Goal: Information Seeking & Learning: Find specific fact

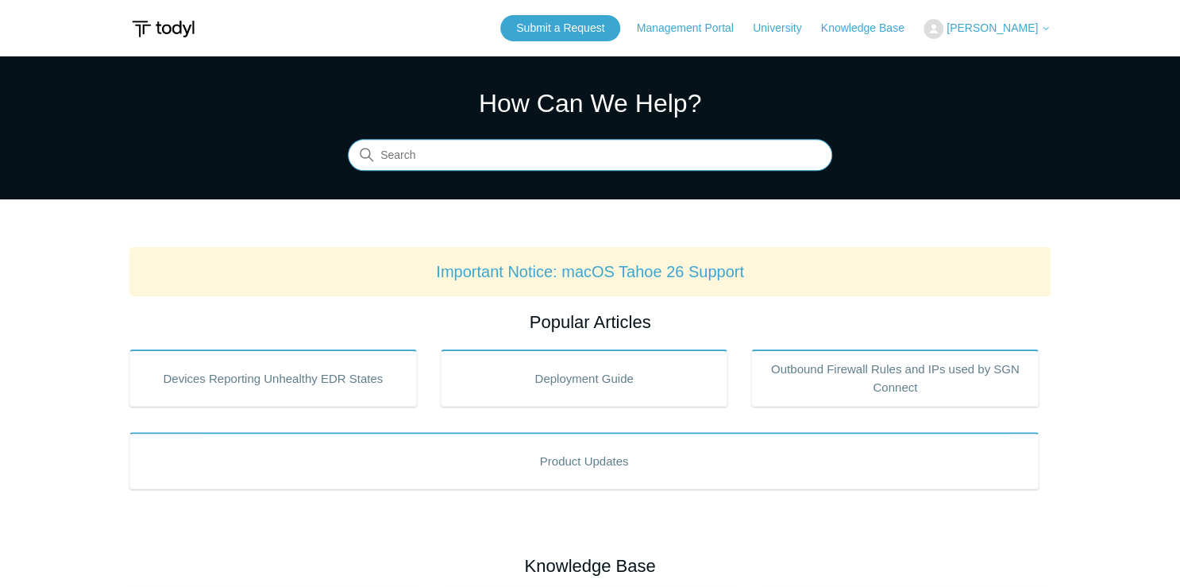
click at [460, 163] on input "Search" at bounding box center [590, 156] width 484 height 32
click at [464, 155] on input "Search" at bounding box center [590, 156] width 484 height 32
type input "t"
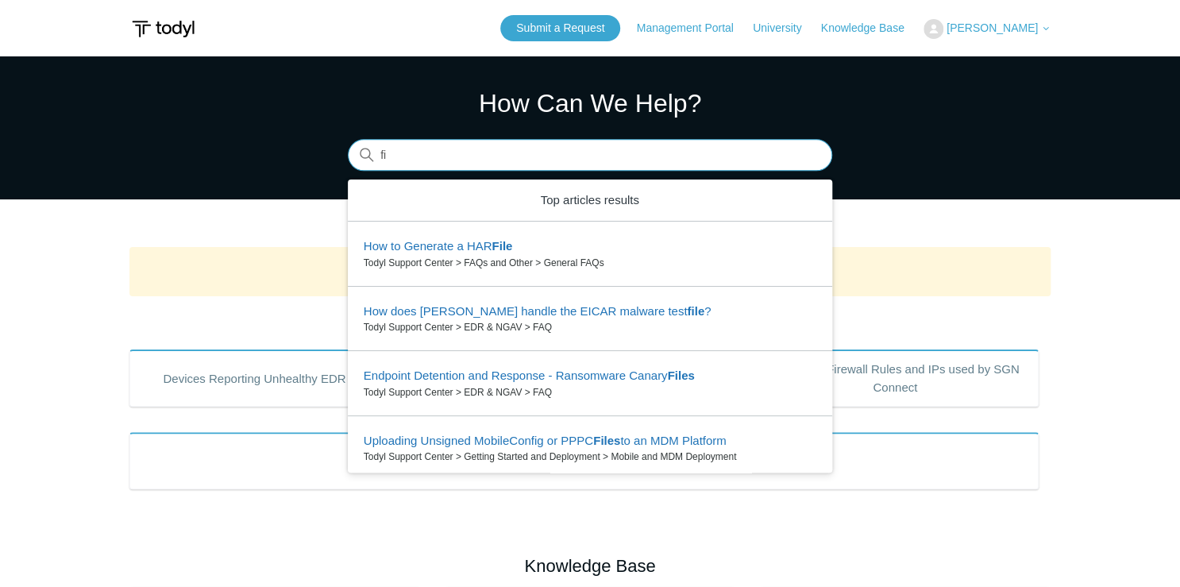
type input "f"
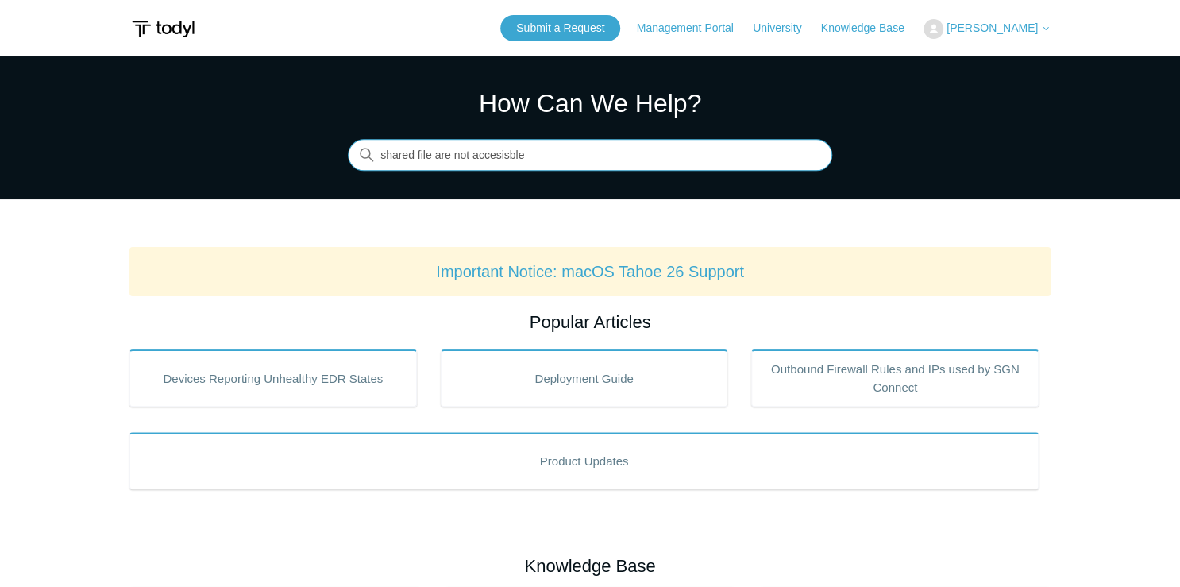
type input "shared file are not accesisble"
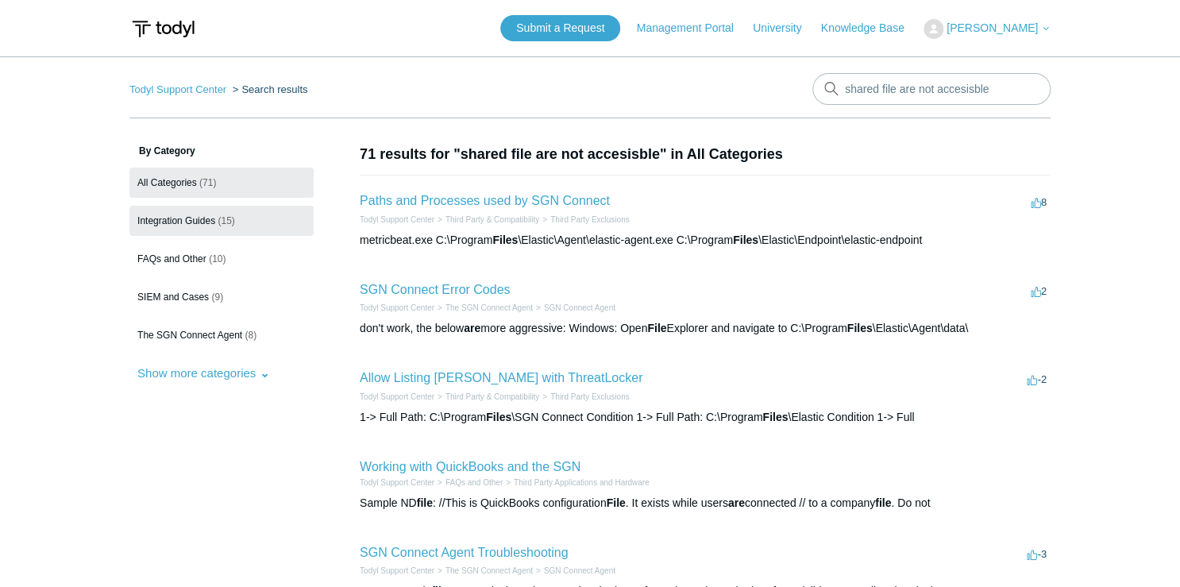
click at [213, 216] on span "Integration Guides" at bounding box center [176, 220] width 78 height 11
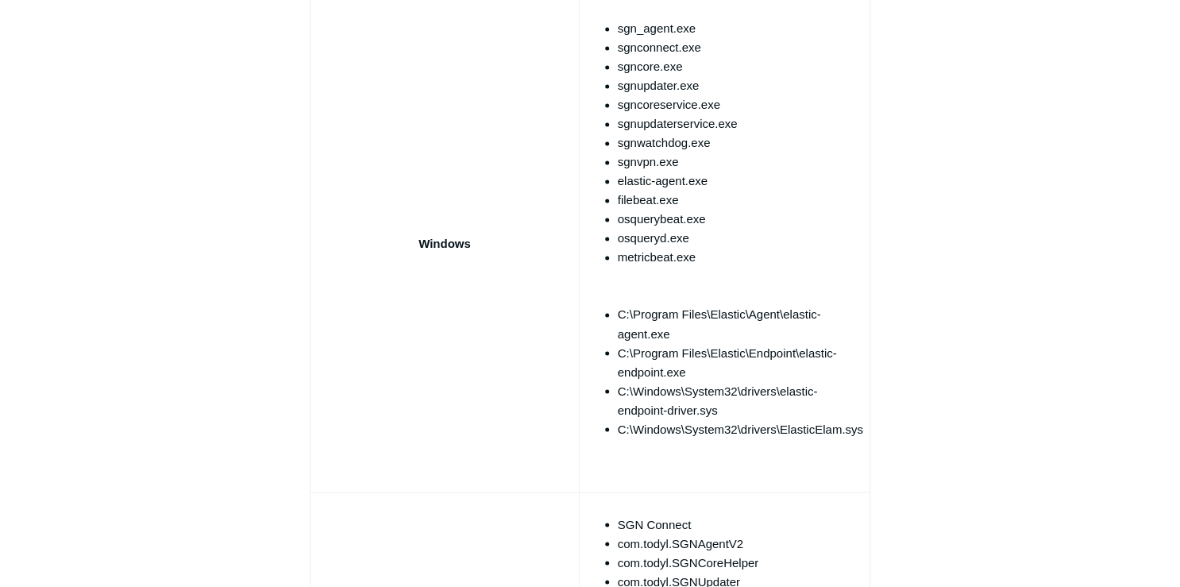
scroll to position [2270, 0]
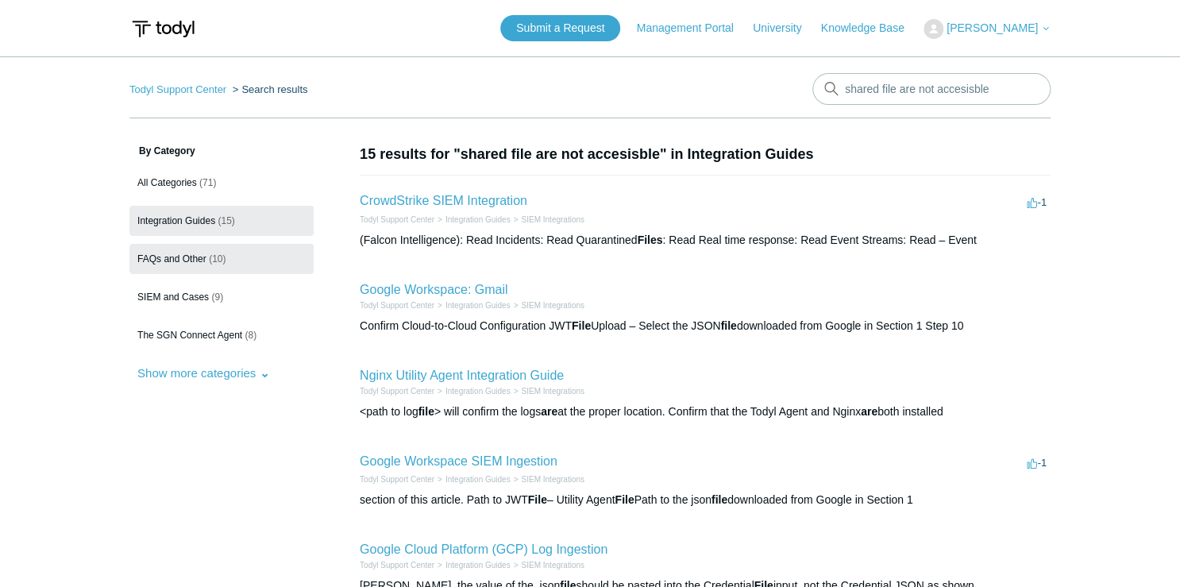
click at [191, 267] on link "FAQs and Other (10)" at bounding box center [221, 259] width 184 height 30
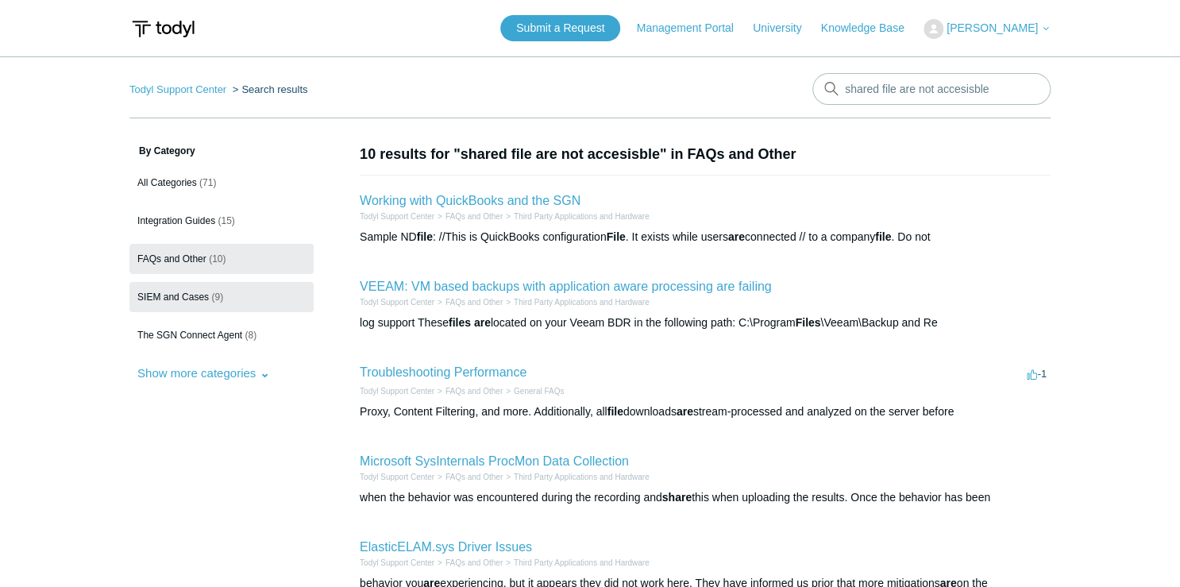
click at [210, 302] on link "SIEM and Cases (9)" at bounding box center [221, 297] width 184 height 30
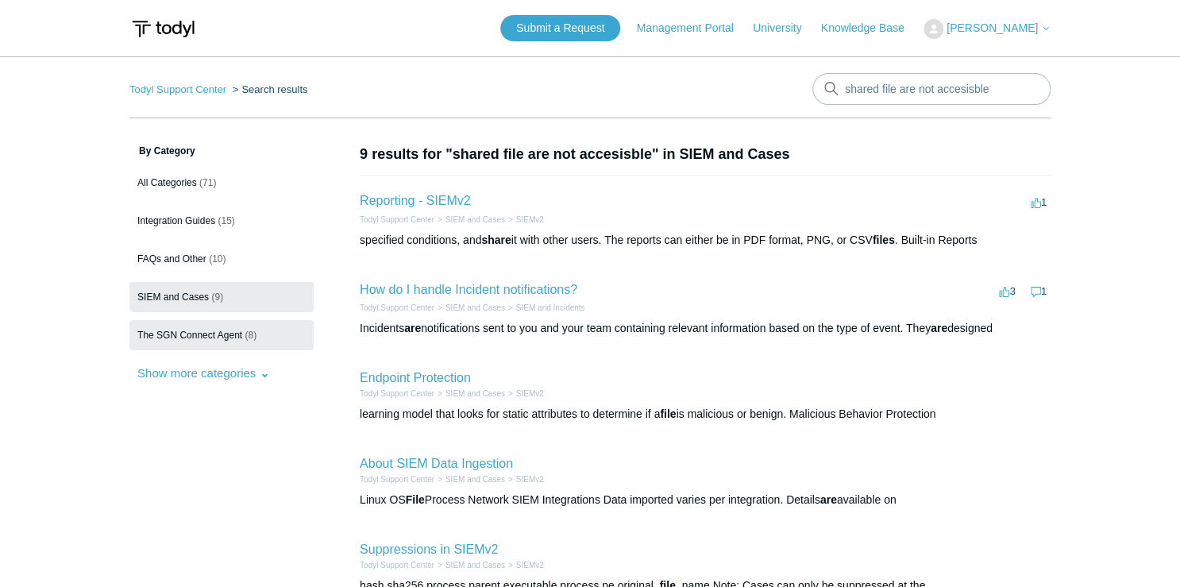
click at [214, 337] on span "The SGN Connect Agent" at bounding box center [189, 335] width 105 height 11
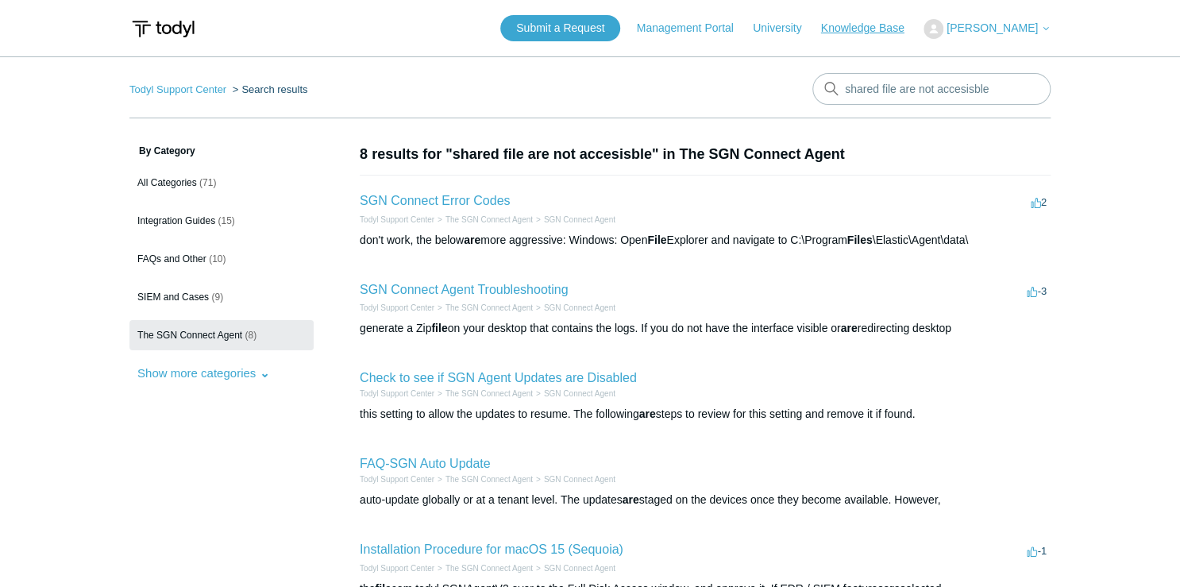
click at [832, 29] on link "Knowledge Base" at bounding box center [870, 28] width 99 height 17
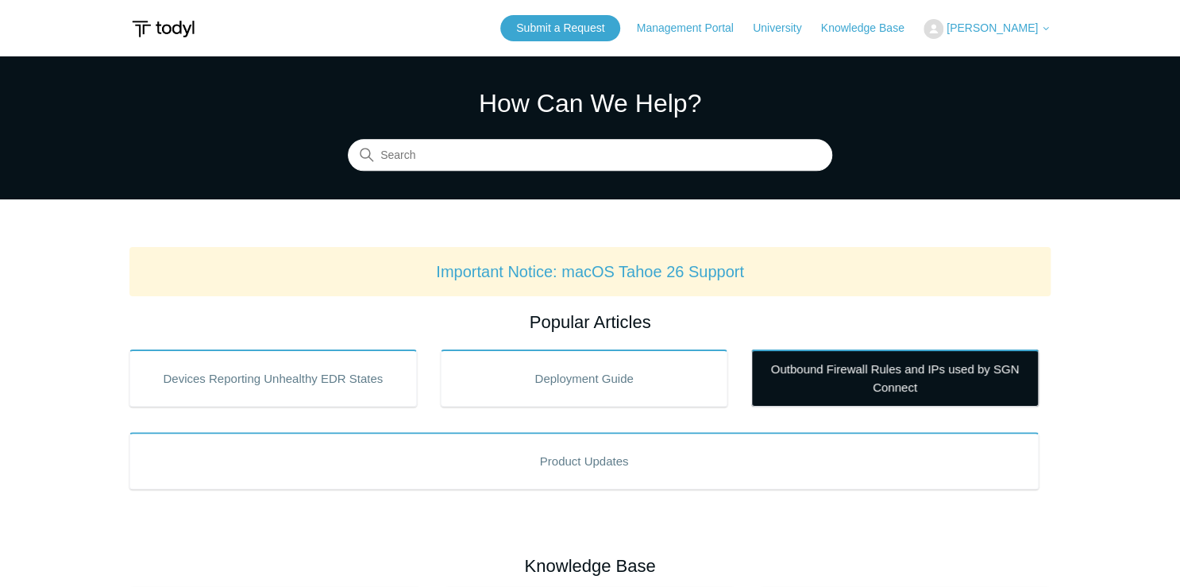
click at [800, 380] on link "Outbound Firewall Rules and IPs used by SGN Connect" at bounding box center [894, 377] width 287 height 57
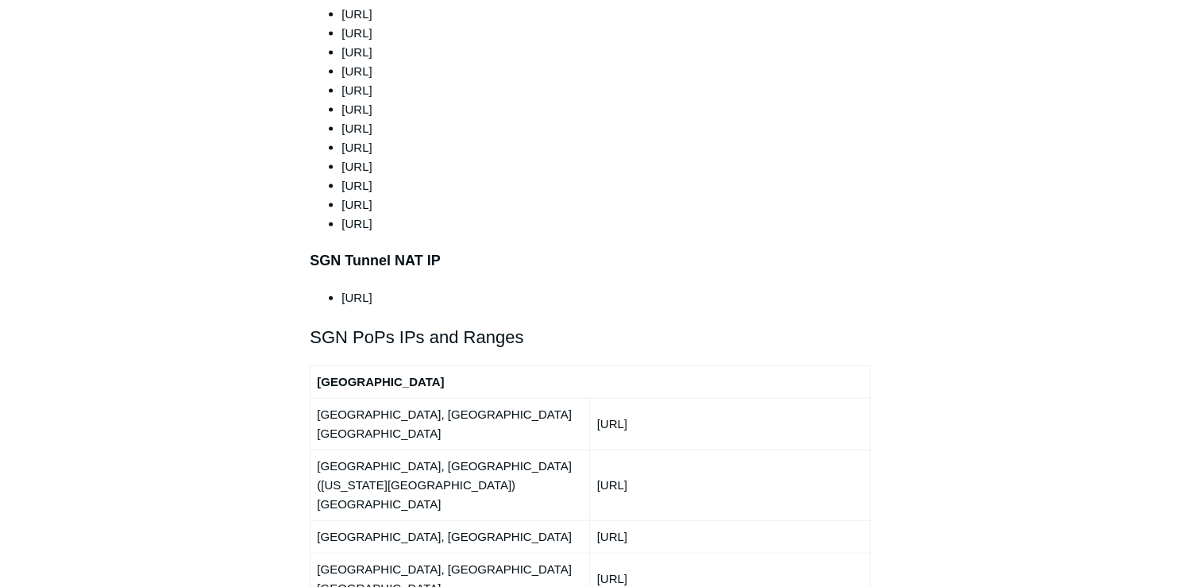
scroll to position [1431, 0]
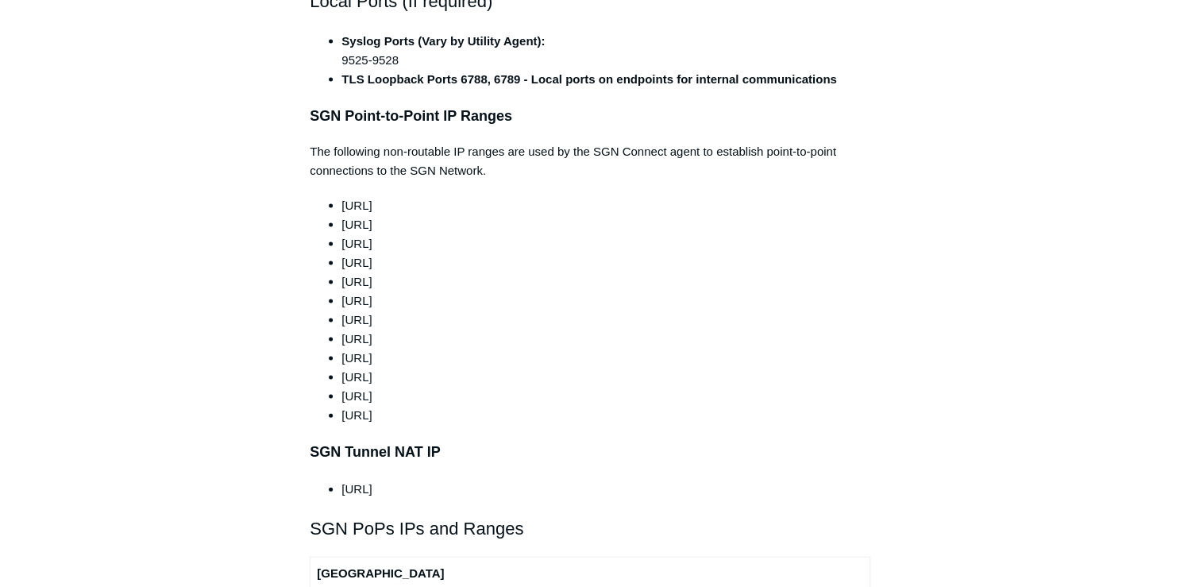
drag, startPoint x: 426, startPoint y: 451, endPoint x: 309, endPoint y: 445, distance: 116.9
copy li "[URL]"
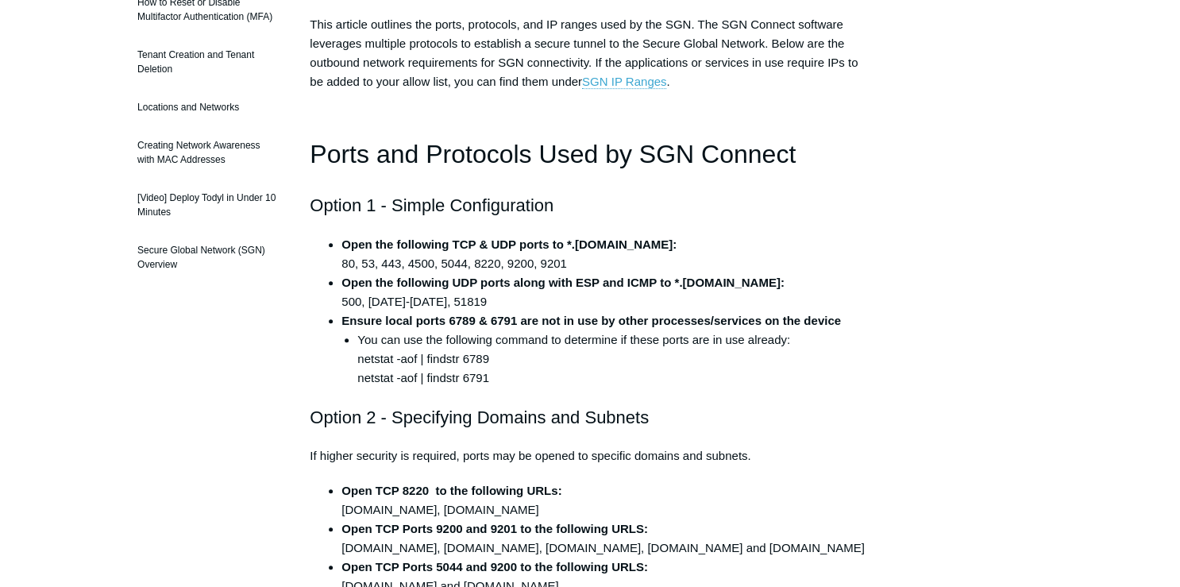
scroll to position [287, 0]
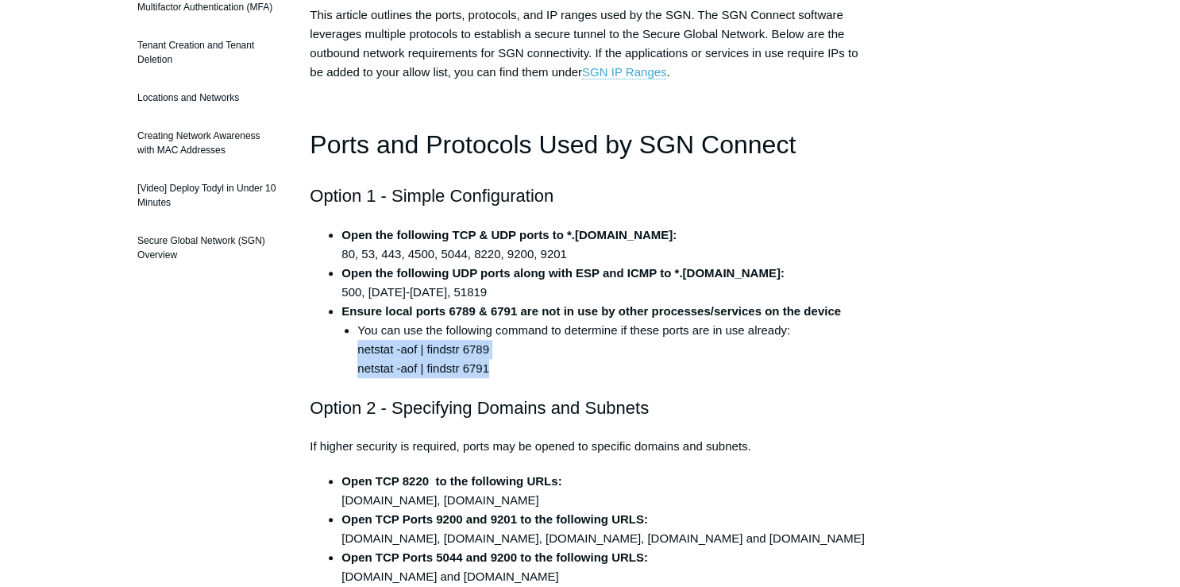
copy li "netstat -aof | findstr 6789 netstat -aof | findstr 6791"
drag, startPoint x: 340, startPoint y: 342, endPoint x: 496, endPoint y: 369, distance: 158.7
click at [496, 369] on ul "Open the following TCP & UDP ports to *.[DOMAIN_NAME]: 80, 53, 443, 4500, 5044,…" at bounding box center [598, 302] width 545 height 152
